Goal: Task Accomplishment & Management: Use online tool/utility

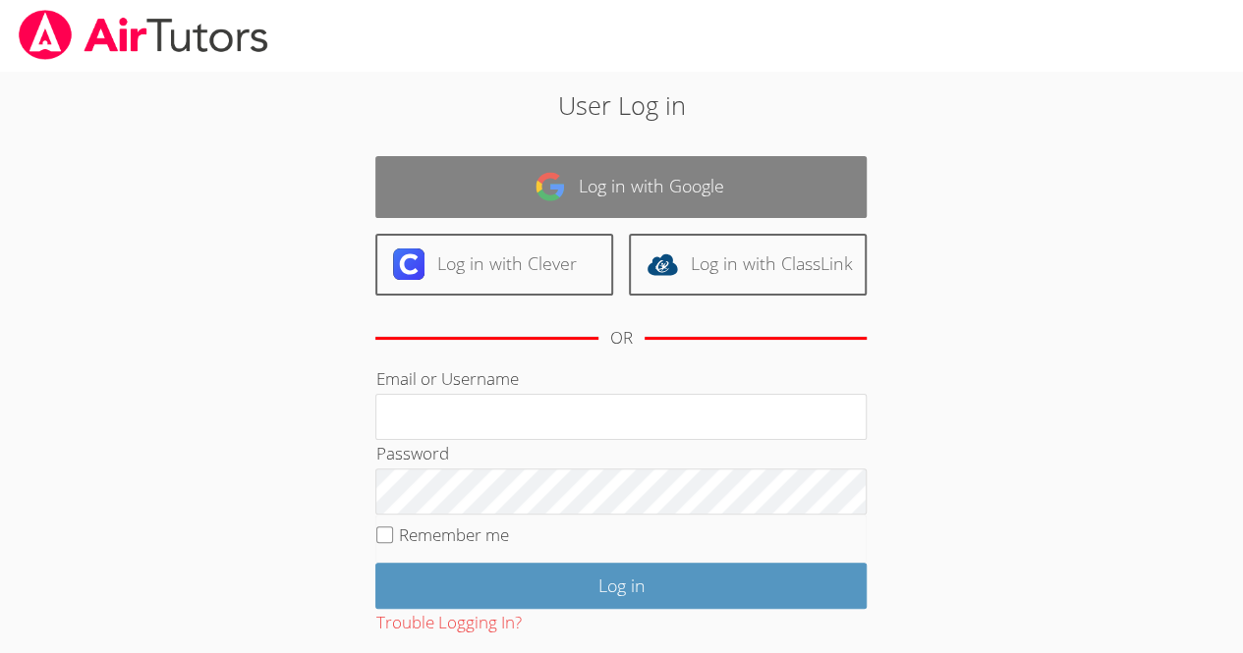
click at [617, 186] on link "Log in with Google" at bounding box center [620, 187] width 491 height 62
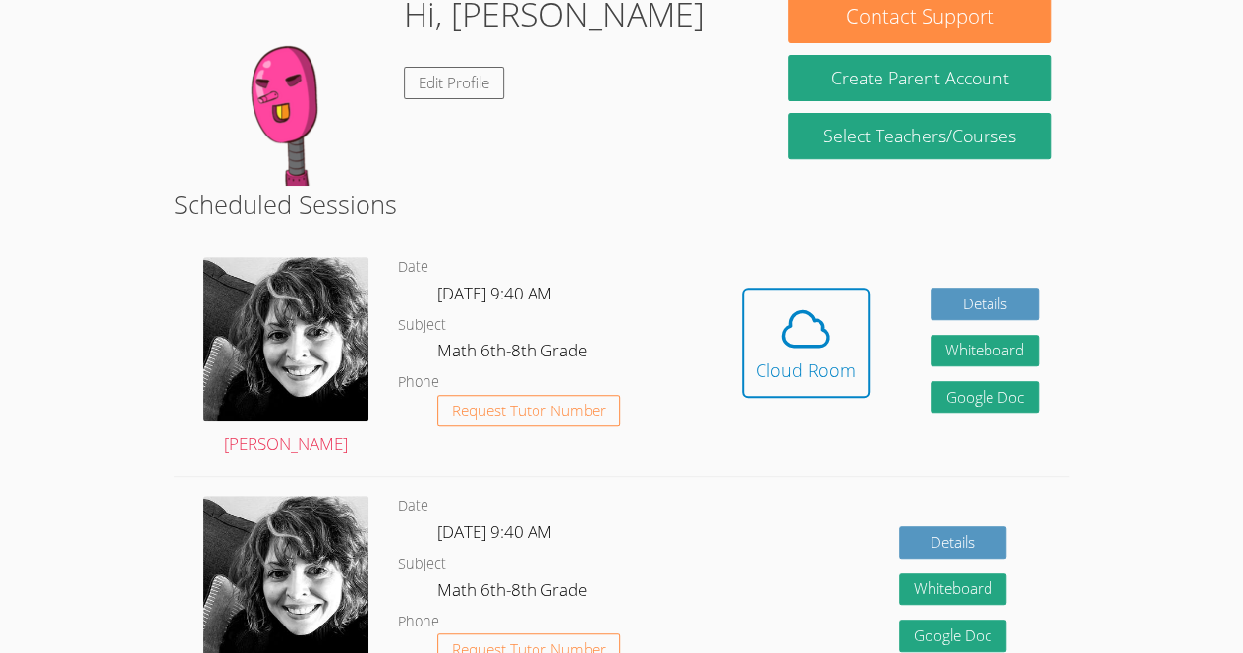
scroll to position [371, 0]
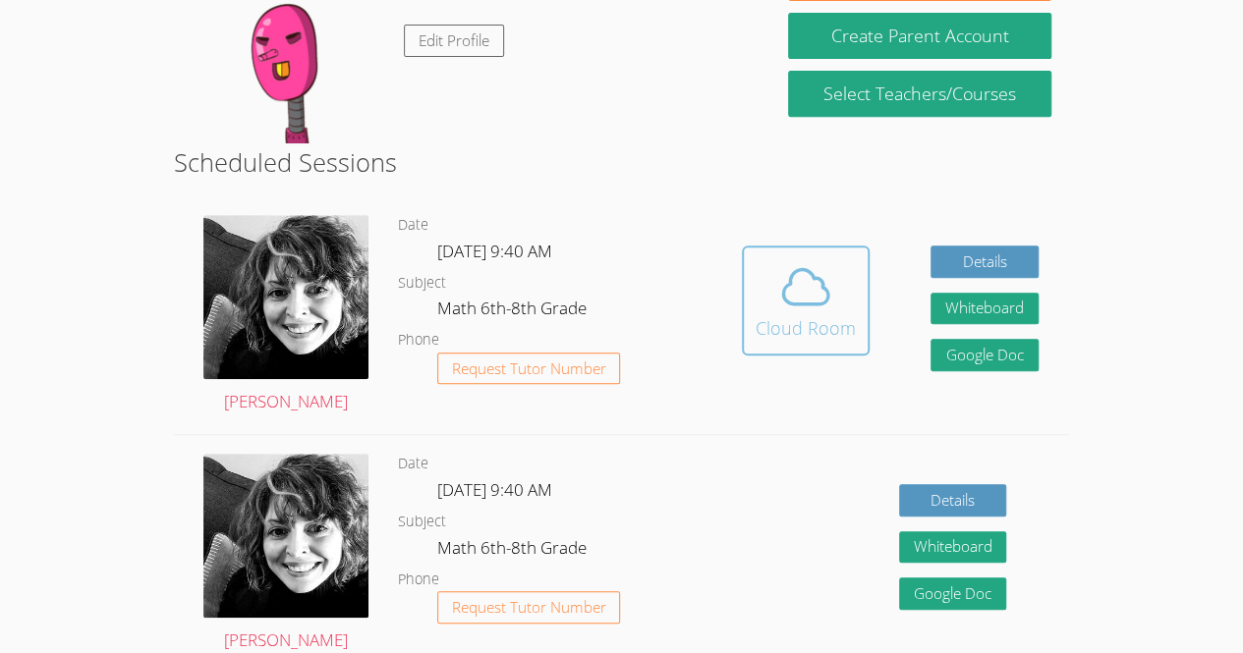
click at [798, 295] on icon at bounding box center [805, 286] width 55 height 55
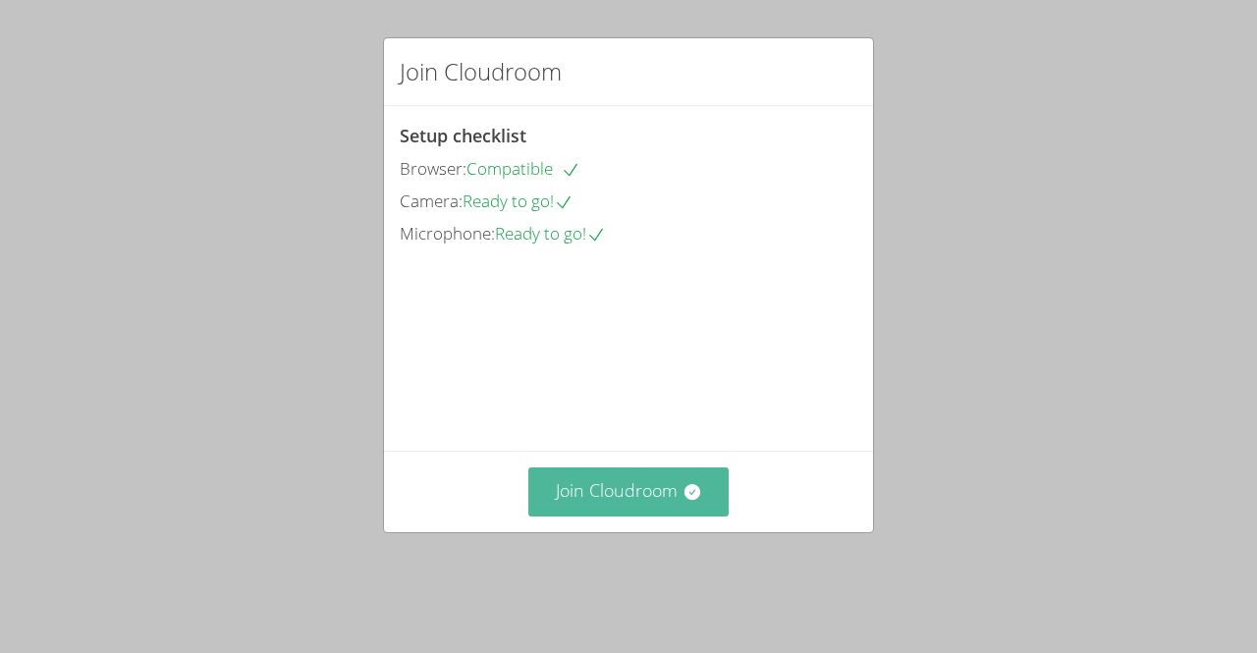
click at [585, 502] on button "Join Cloudroom" at bounding box center [628, 492] width 201 height 48
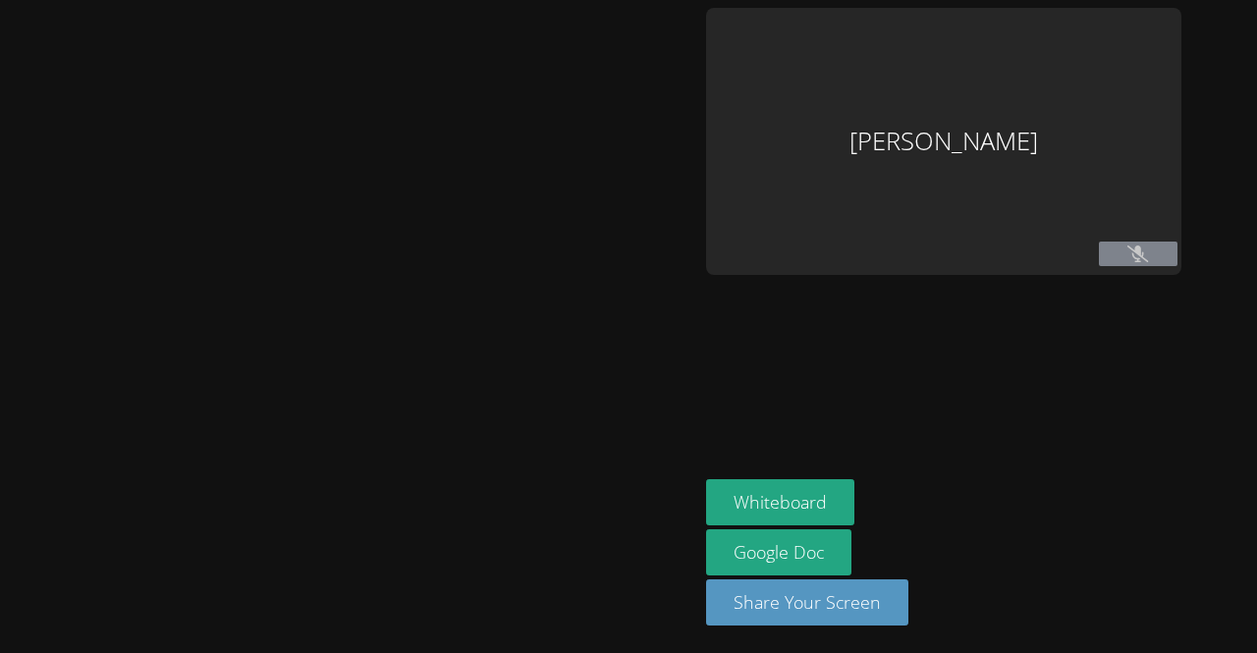
click at [5, 469] on main at bounding box center [349, 326] width 698 height 653
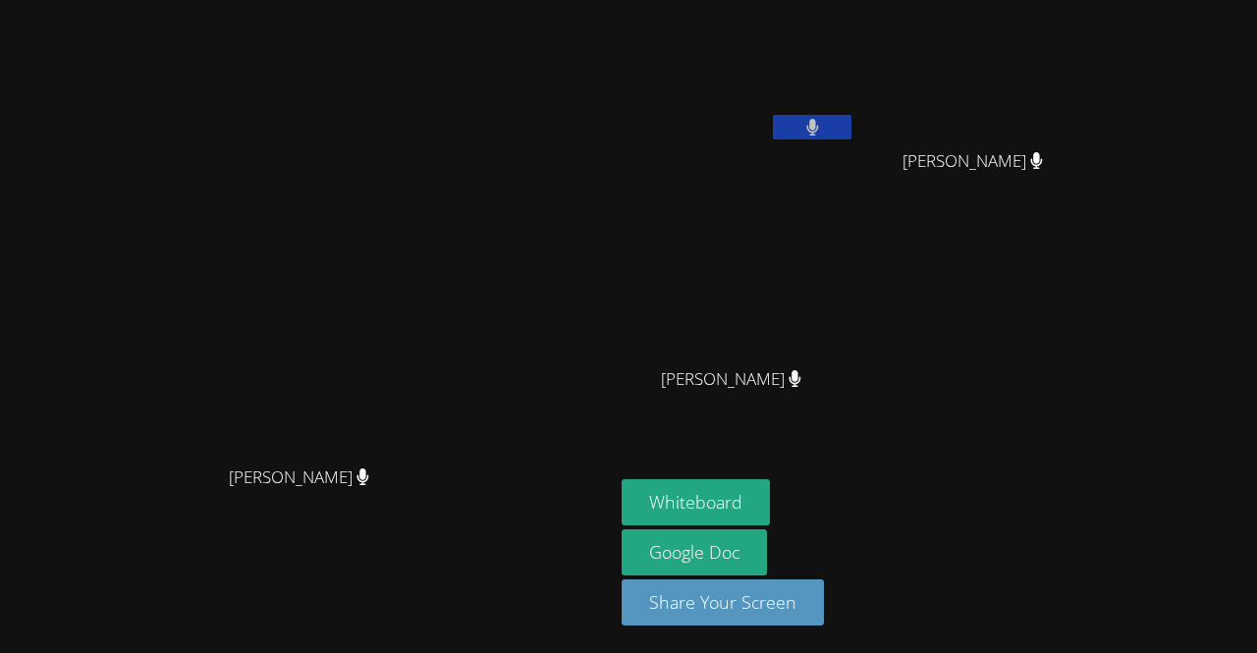
click at [819, 132] on icon at bounding box center [813, 127] width 13 height 17
click at [852, 129] on button at bounding box center [812, 127] width 79 height 25
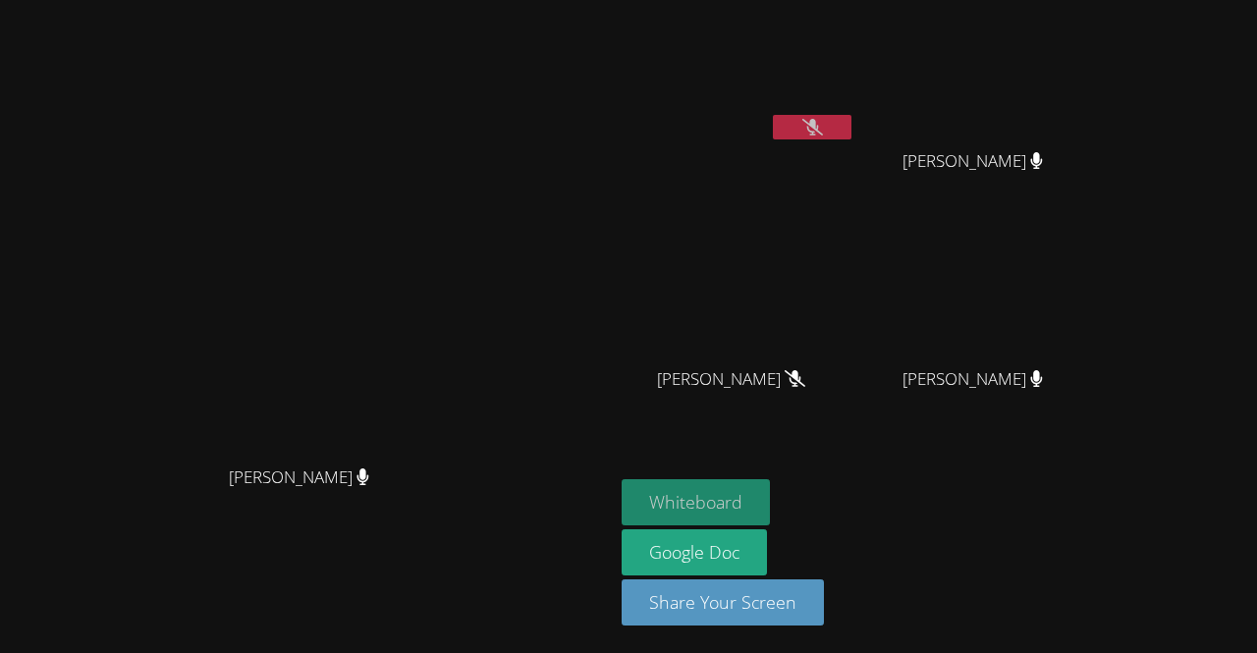
click at [770, 516] on button "Whiteboard" at bounding box center [696, 502] width 148 height 46
click at [856, 160] on div "[PERSON_NAME]" at bounding box center [739, 113] width 234 height 210
click at [852, 137] on button at bounding box center [812, 127] width 79 height 25
click at [852, 132] on button at bounding box center [812, 127] width 79 height 25
click at [852, 119] on button at bounding box center [812, 127] width 79 height 25
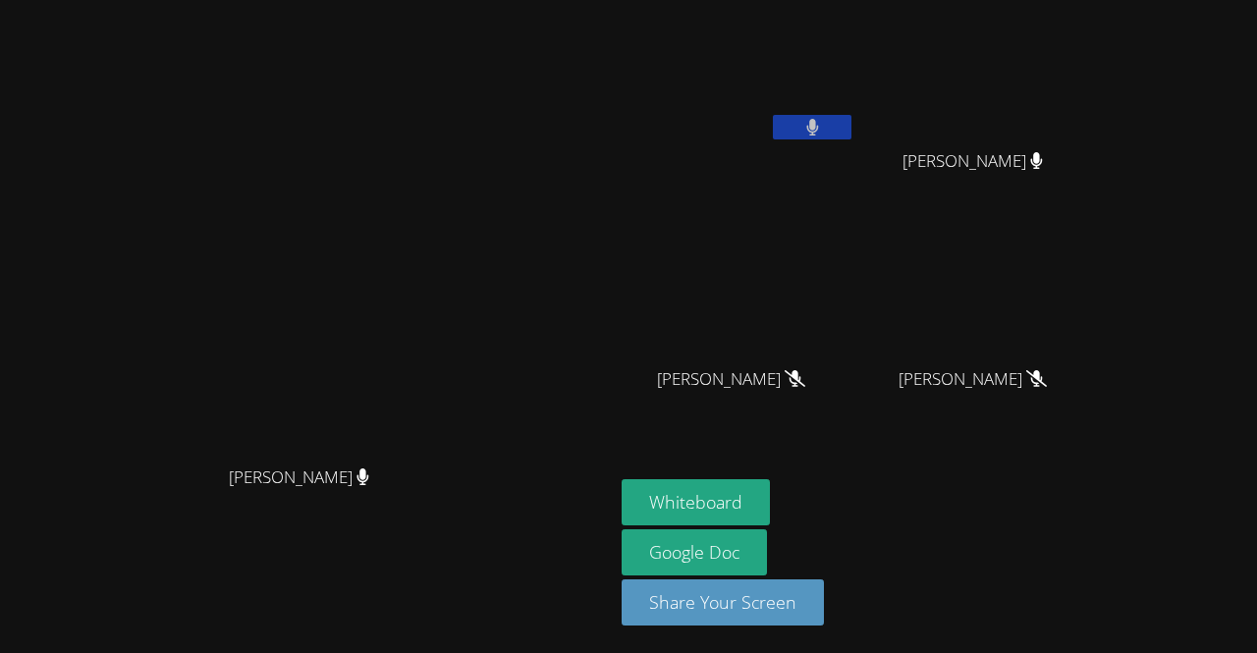
click at [852, 136] on button at bounding box center [812, 127] width 79 height 25
click at [852, 116] on button at bounding box center [812, 127] width 79 height 25
click at [852, 123] on button at bounding box center [812, 127] width 79 height 25
click at [856, 160] on div "Kelsey Quiroz-Zuniga" at bounding box center [739, 113] width 234 height 210
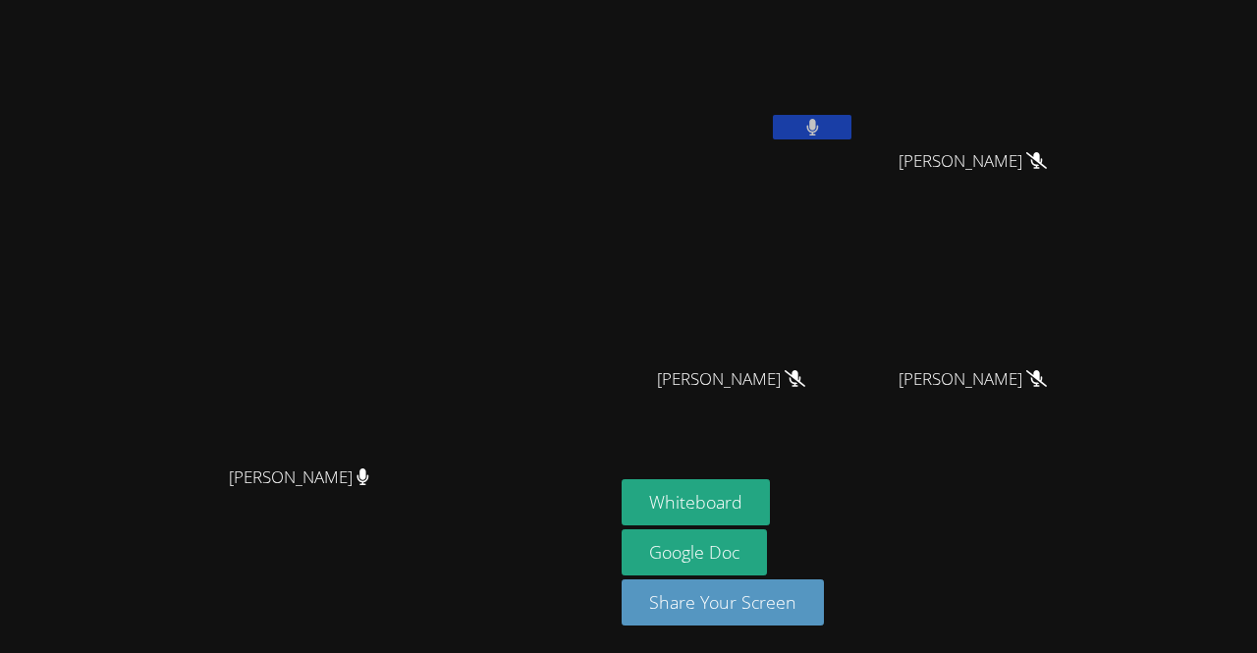
click at [856, 156] on div "Kelsey Quiroz-Zuniga" at bounding box center [739, 113] width 234 height 210
click at [818, 125] on icon at bounding box center [813, 127] width 12 height 17
click at [852, 120] on button at bounding box center [812, 127] width 79 height 25
click at [819, 129] on icon at bounding box center [813, 127] width 13 height 17
click at [823, 121] on icon at bounding box center [813, 127] width 21 height 17
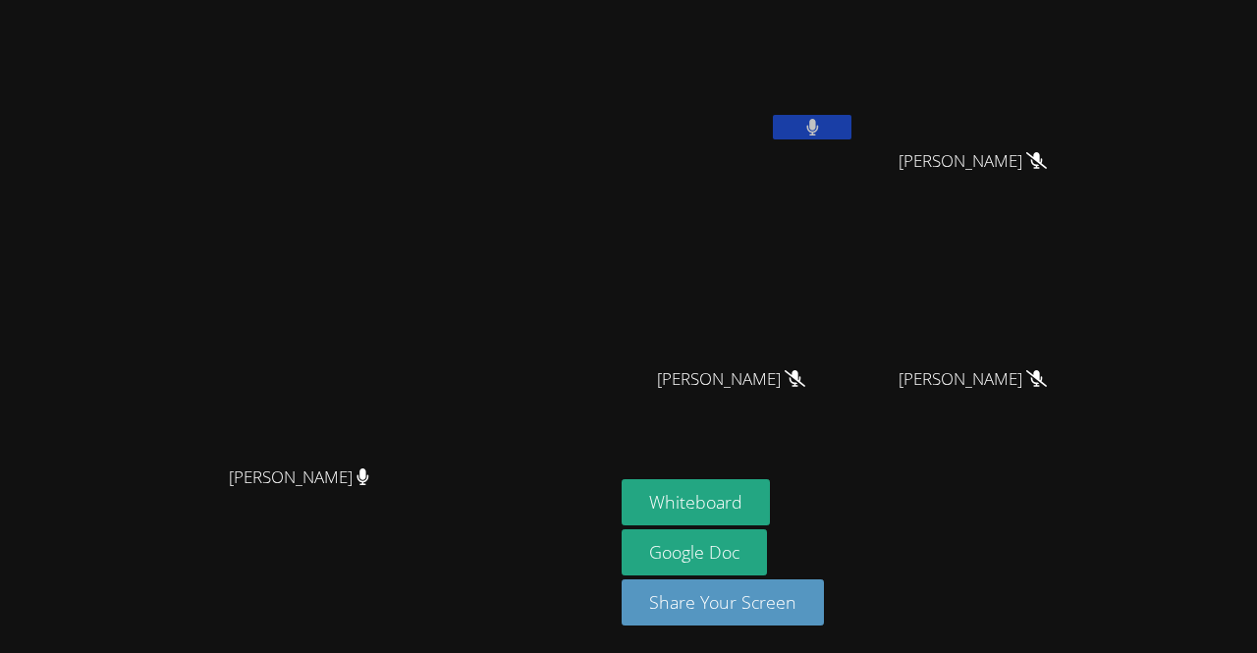
click at [852, 128] on button at bounding box center [812, 127] width 79 height 25
click at [823, 128] on icon at bounding box center [813, 127] width 21 height 17
click at [852, 128] on button at bounding box center [812, 127] width 79 height 25
click at [823, 129] on icon at bounding box center [813, 127] width 21 height 17
click at [852, 117] on button at bounding box center [812, 127] width 79 height 25
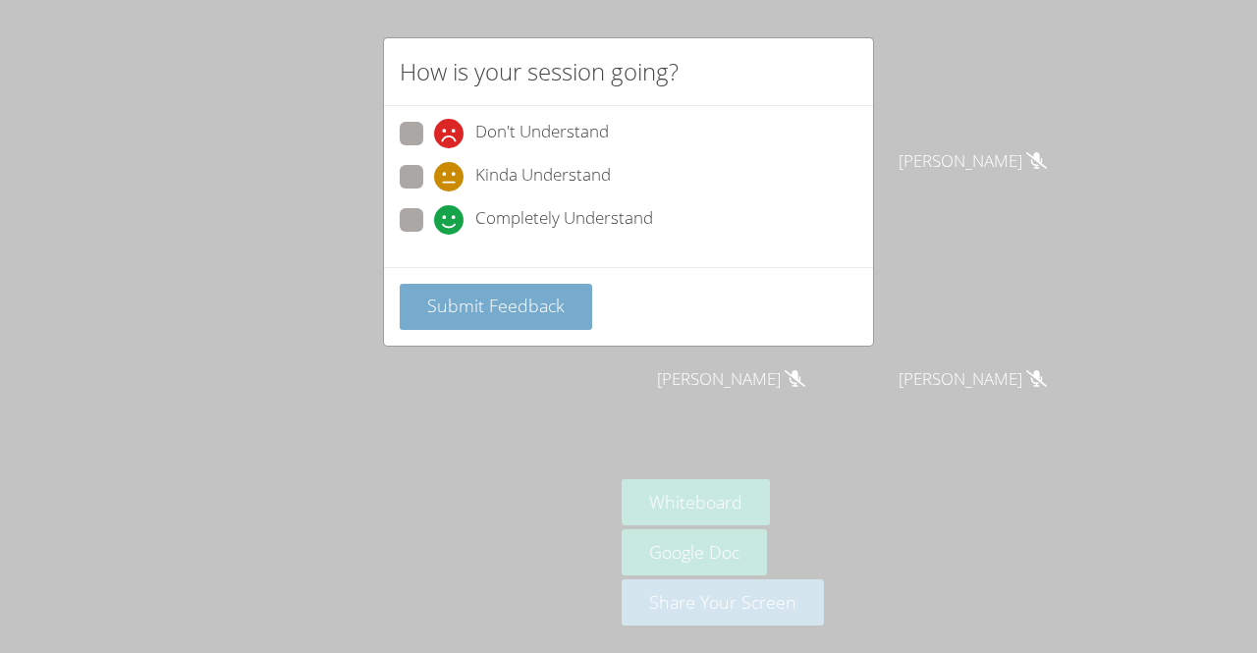
click at [530, 294] on span "Submit Feedback" at bounding box center [496, 306] width 138 height 24
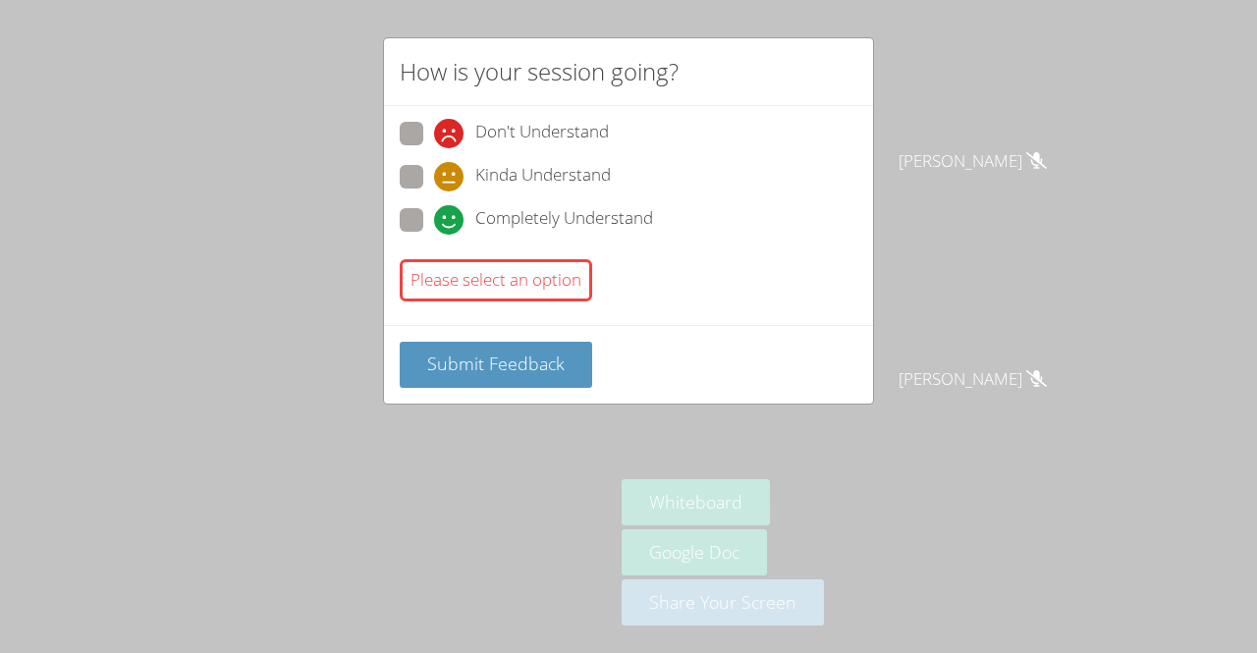
click at [434, 235] on span at bounding box center [434, 235] width 0 height 0
click at [434, 211] on input "Completely Understand" at bounding box center [442, 216] width 17 height 17
radio input "true"
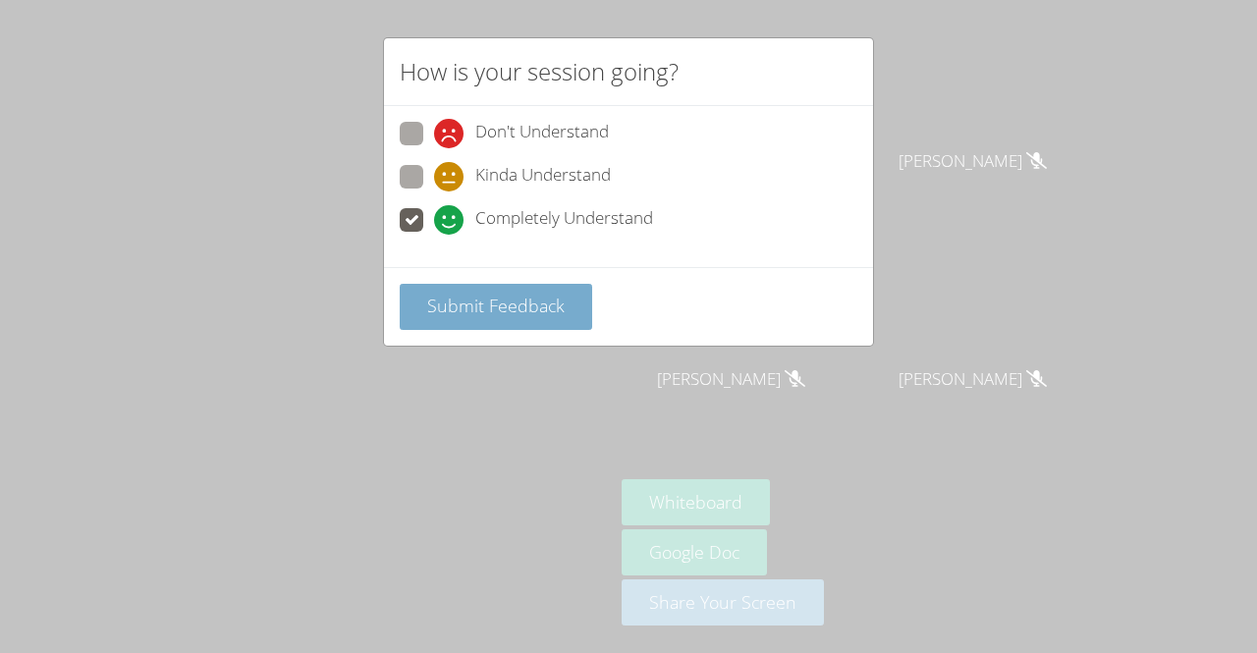
click at [472, 294] on span "Submit Feedback" at bounding box center [496, 306] width 138 height 24
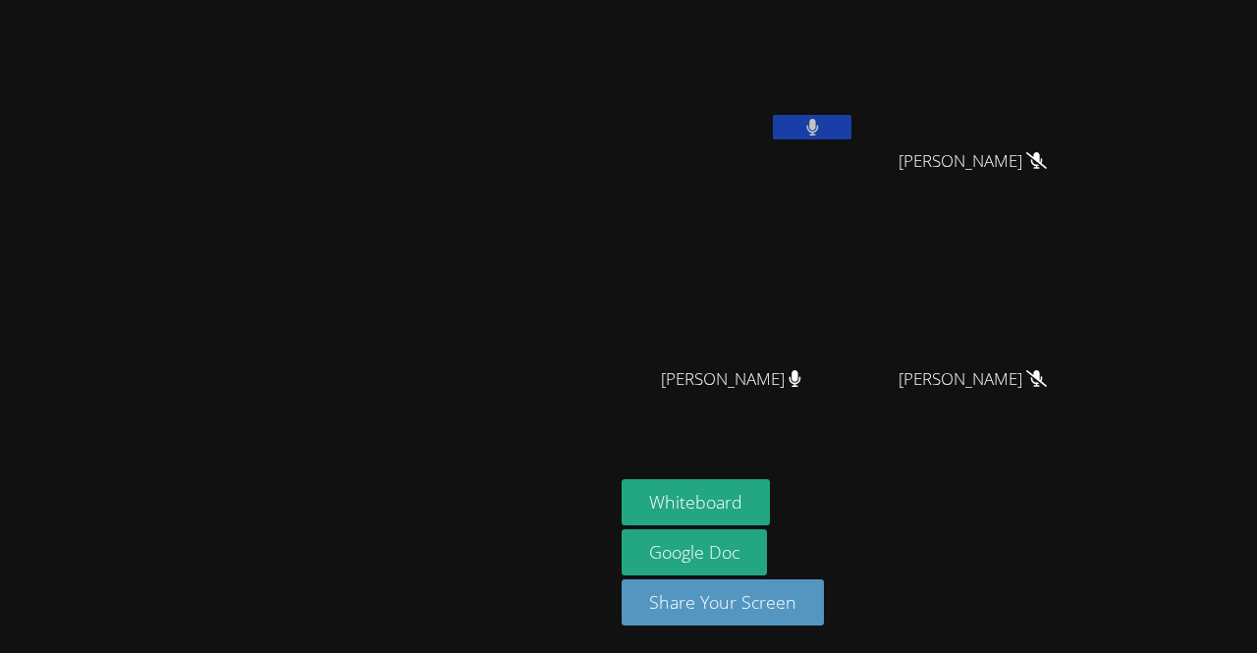
click at [856, 113] on video at bounding box center [739, 74] width 234 height 132
click at [852, 131] on button at bounding box center [812, 127] width 79 height 25
click at [852, 133] on button at bounding box center [812, 127] width 79 height 25
click at [852, 140] on div at bounding box center [812, 129] width 79 height 29
click at [852, 128] on button at bounding box center [812, 127] width 79 height 25
